Goal: Transaction & Acquisition: Subscribe to service/newsletter

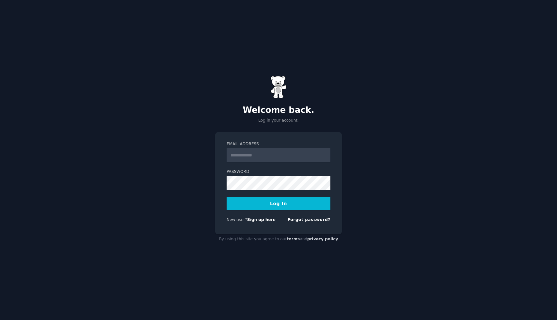
click at [288, 157] on input "Email Address" at bounding box center [279, 155] width 104 height 14
type input "**********"
click at [259, 221] on link "Sign up here" at bounding box center [261, 219] width 28 height 5
click at [271, 159] on input "Email Address" at bounding box center [279, 155] width 104 height 14
type input "**********"
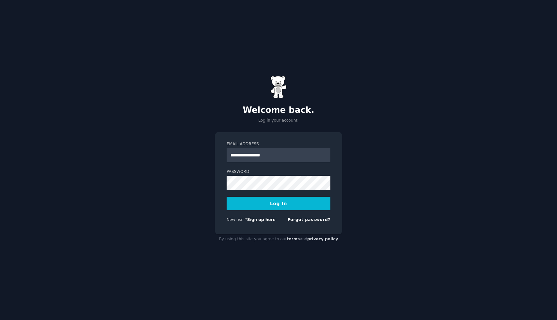
click at [287, 201] on button "Log In" at bounding box center [279, 204] width 104 height 14
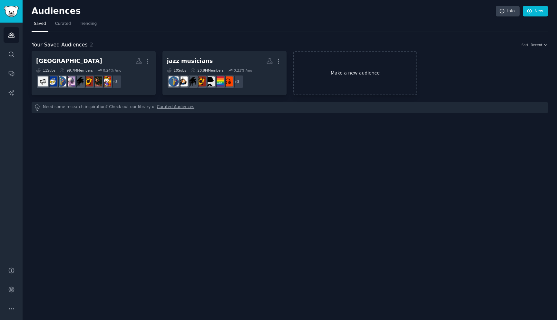
click at [351, 61] on link "Make a new audience" at bounding box center [355, 73] width 124 height 44
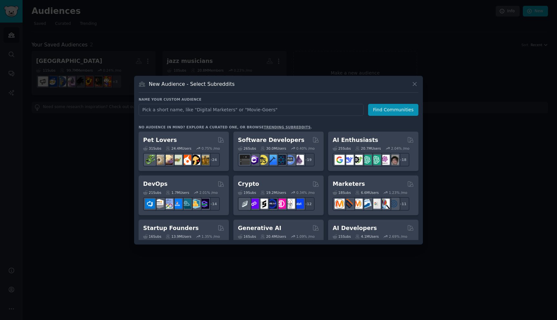
click at [292, 60] on div at bounding box center [278, 160] width 557 height 320
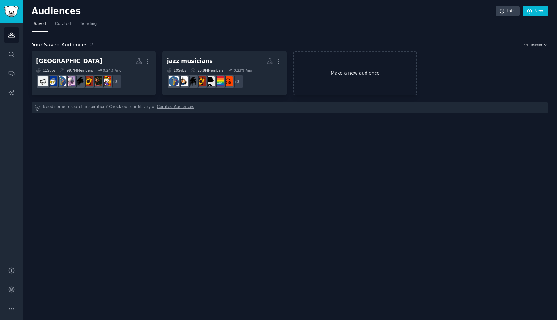
click at [312, 68] on link "Make a new audience" at bounding box center [355, 73] width 124 height 44
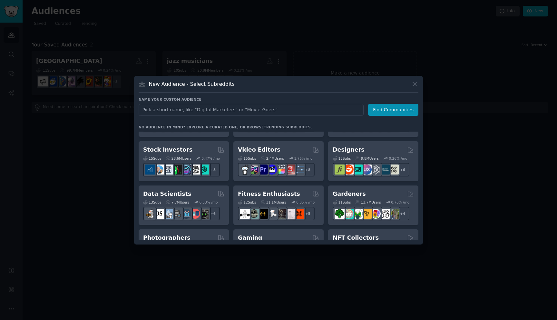
scroll to position [128, 0]
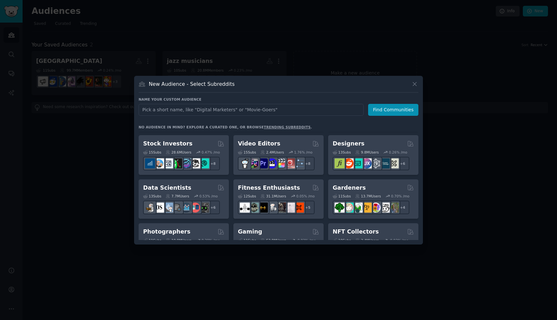
click at [311, 54] on div at bounding box center [278, 160] width 557 height 320
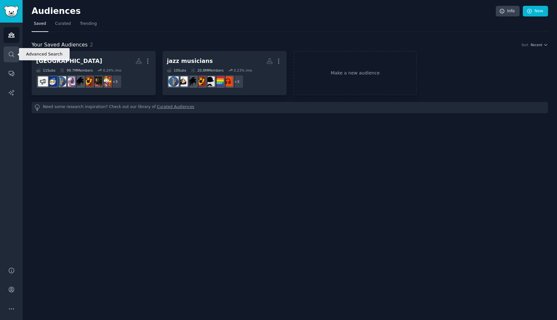
click at [8, 53] on icon "Sidebar" at bounding box center [11, 54] width 7 height 7
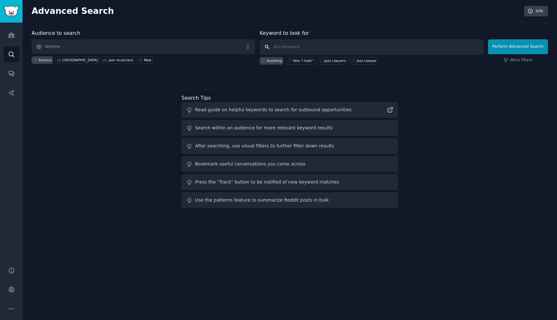
click at [303, 48] on input "text" at bounding box center [372, 46] width 224 height 15
type input "Patreon"
click button "Perform Advanced Search" at bounding box center [518, 46] width 60 height 15
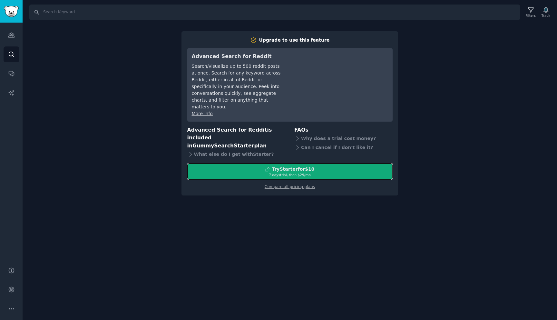
click at [375, 166] on div "Try Starter for $10" at bounding box center [290, 169] width 205 height 7
